Goal: Task Accomplishment & Management: Complete application form

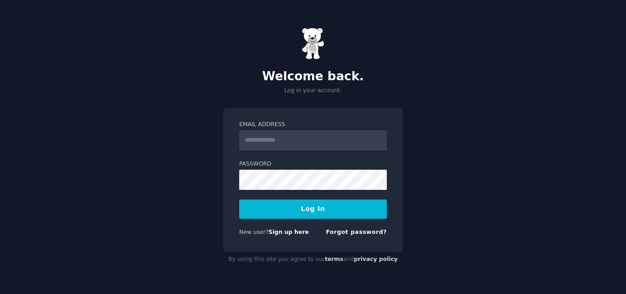
drag, startPoint x: 0, startPoint y: 0, endPoint x: 289, endPoint y: 135, distance: 318.7
click at [289, 135] on input "Email Address" at bounding box center [312, 140] width 147 height 20
click at [303, 238] on div "New user? Sign up here Forgot password?" at bounding box center [312, 233] width 147 height 11
click at [276, 229] on link "Sign up here" at bounding box center [288, 232] width 40 height 6
